Goal: Information Seeking & Learning: Learn about a topic

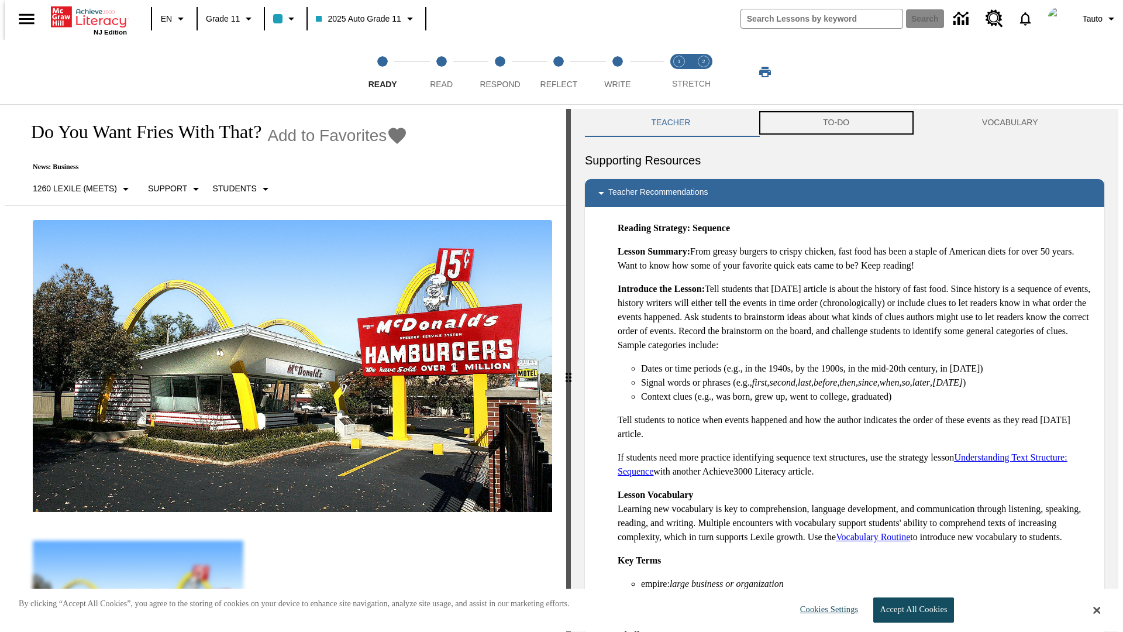
click at [836, 123] on button "TO-DO" at bounding box center [836, 123] width 159 height 28
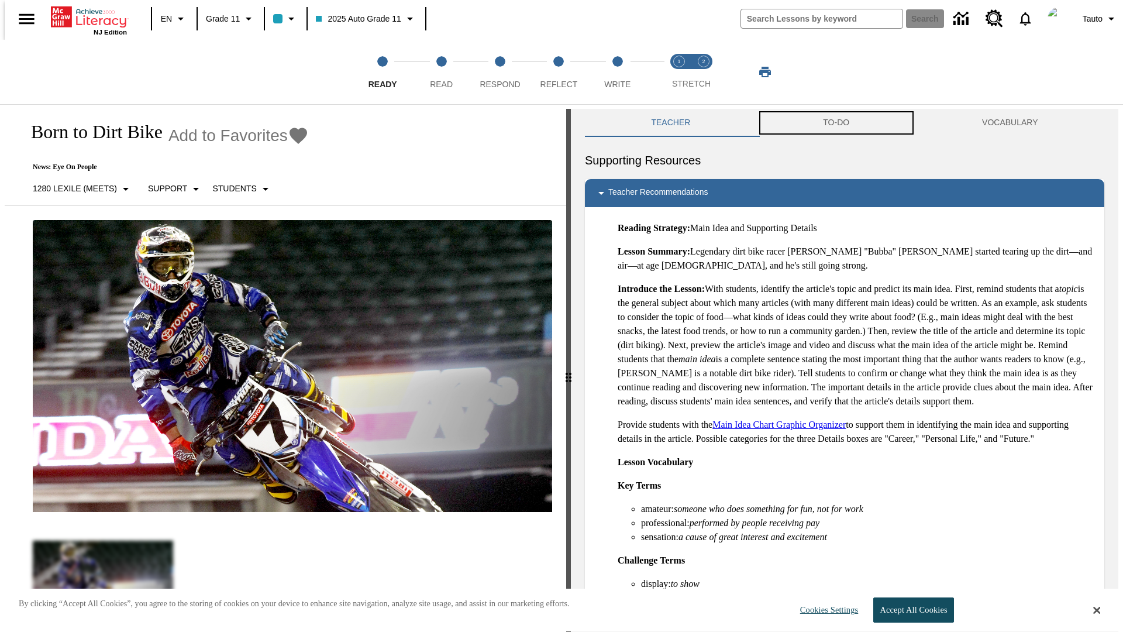
click at [836, 123] on button "TO-DO" at bounding box center [836, 123] width 159 height 28
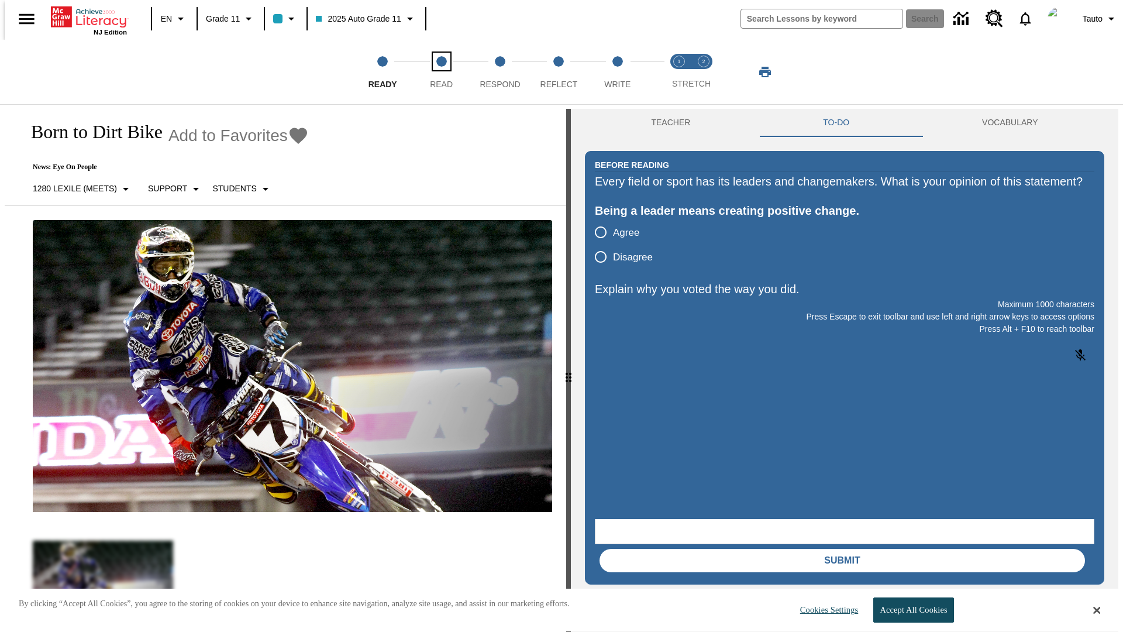
click at [441, 72] on span "Read" at bounding box center [441, 79] width 23 height 21
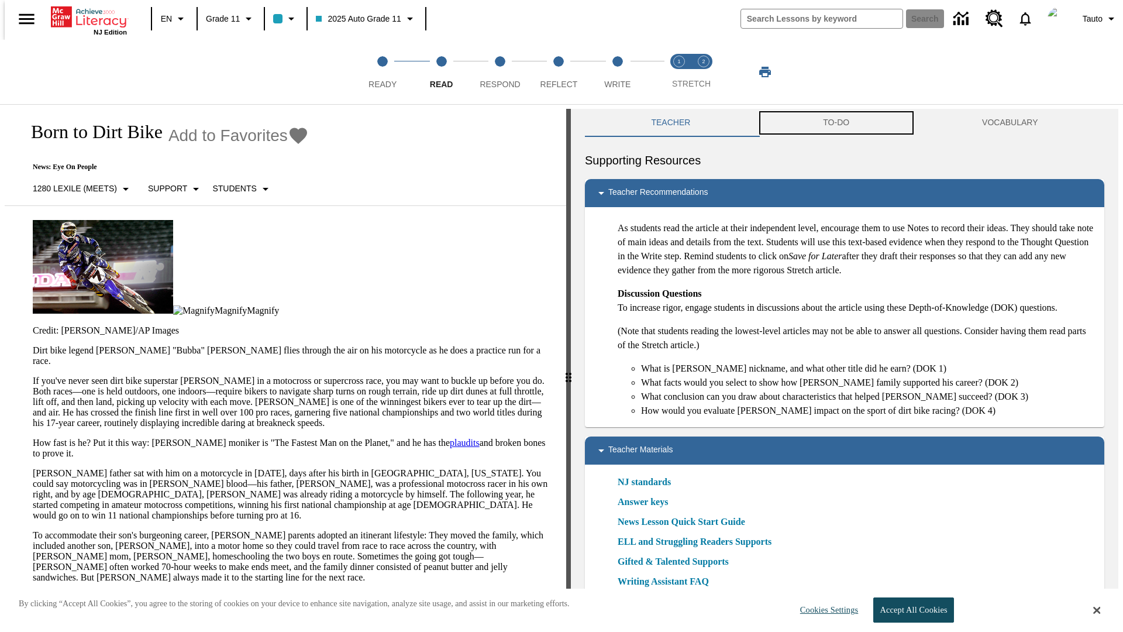
scroll to position [1, 0]
click at [836, 123] on button "TO-DO" at bounding box center [836, 122] width 159 height 28
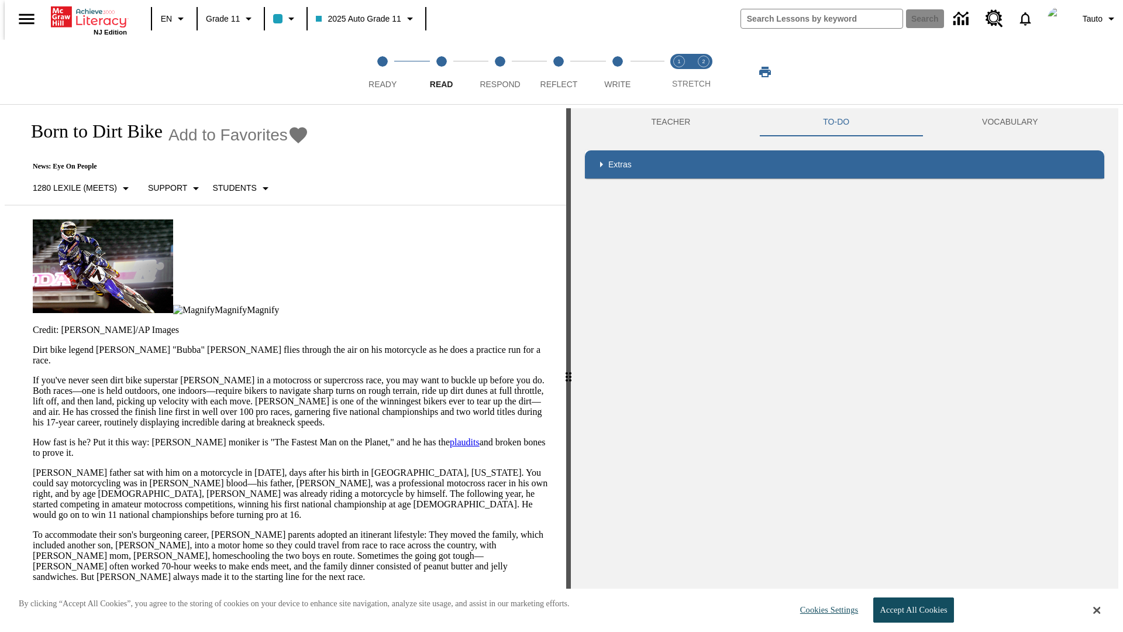
click at [33, 375] on p "If you've never seen dirt bike superstar [PERSON_NAME] in a motocross or superc…" at bounding box center [292, 401] width 519 height 53
